Goal: Find specific page/section: Find specific page/section

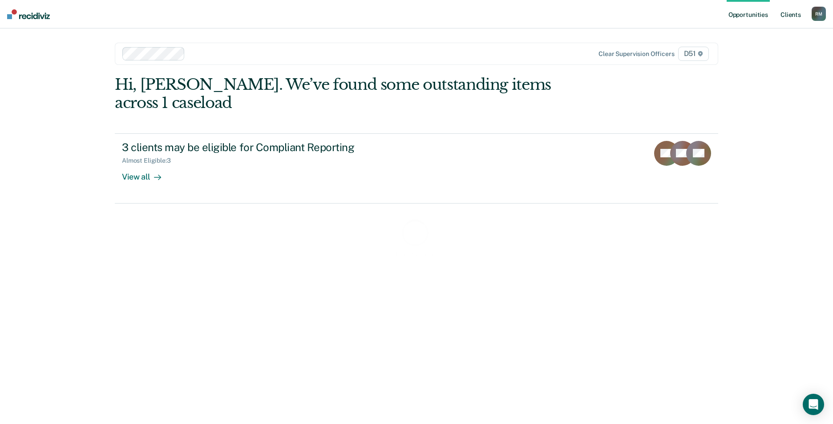
click at [786, 10] on link "Client s" at bounding box center [790, 14] width 24 height 28
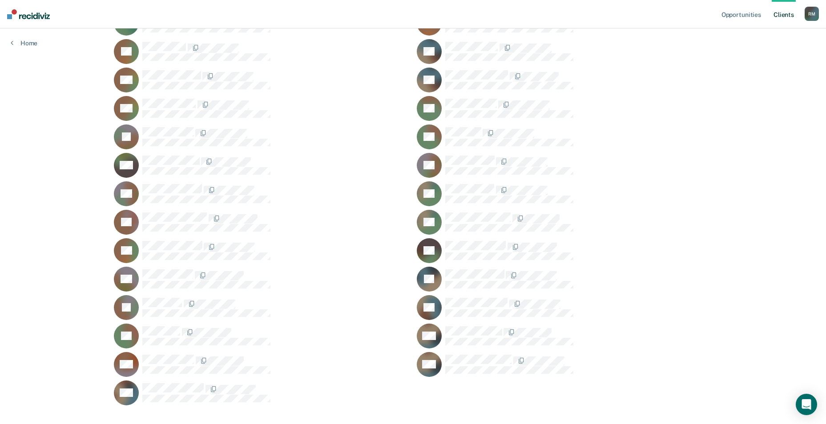
scroll to position [510, 0]
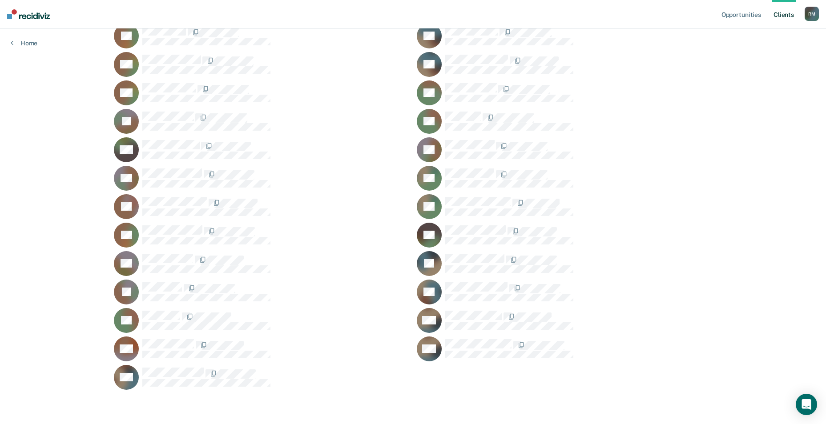
click at [482, 281] on div "CV" at bounding box center [564, 292] width 295 height 25
